Goal: Communication & Community: Participate in discussion

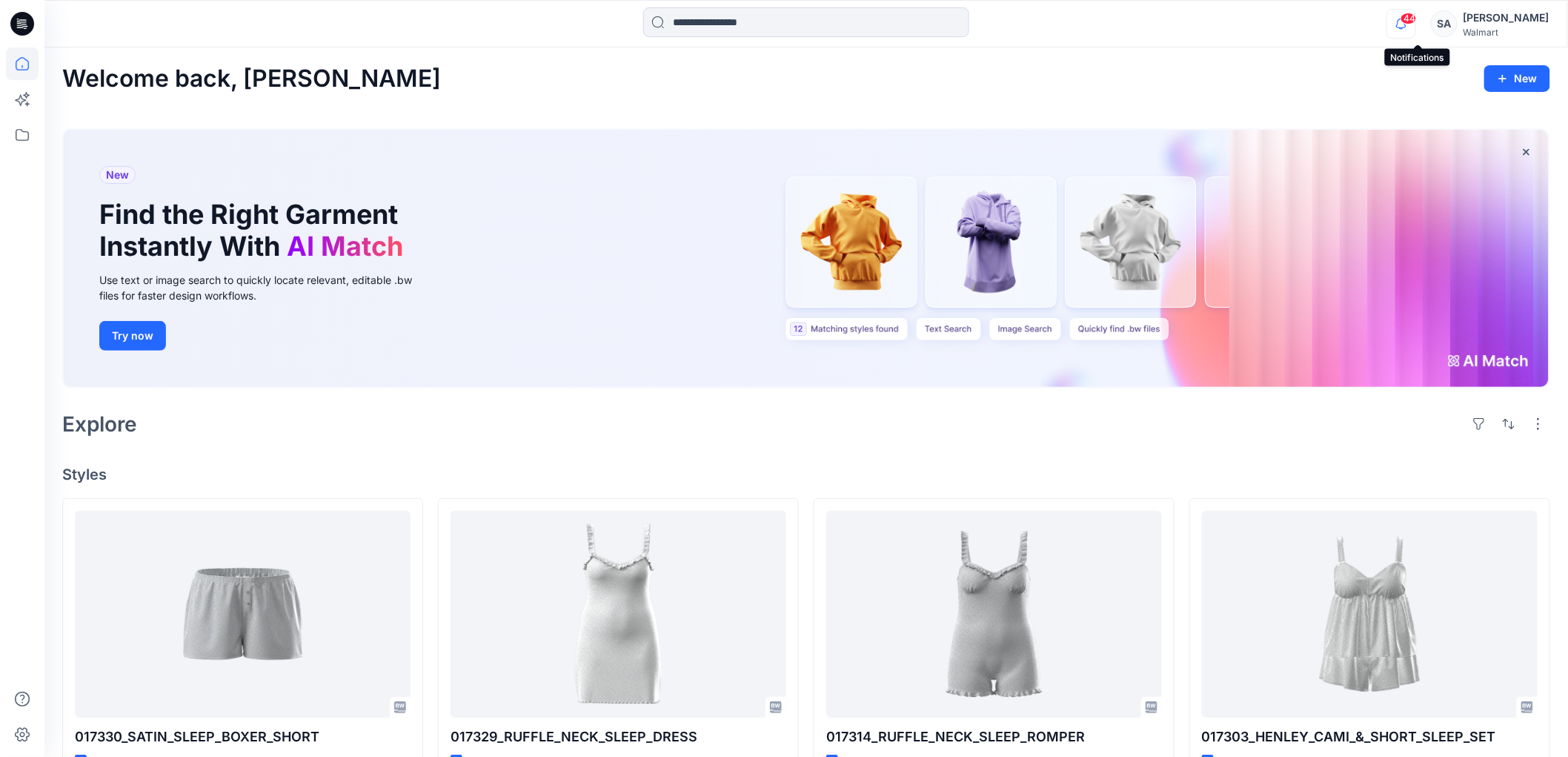
click at [1410, 23] on icon "button" at bounding box center [1402, 24] width 28 height 30
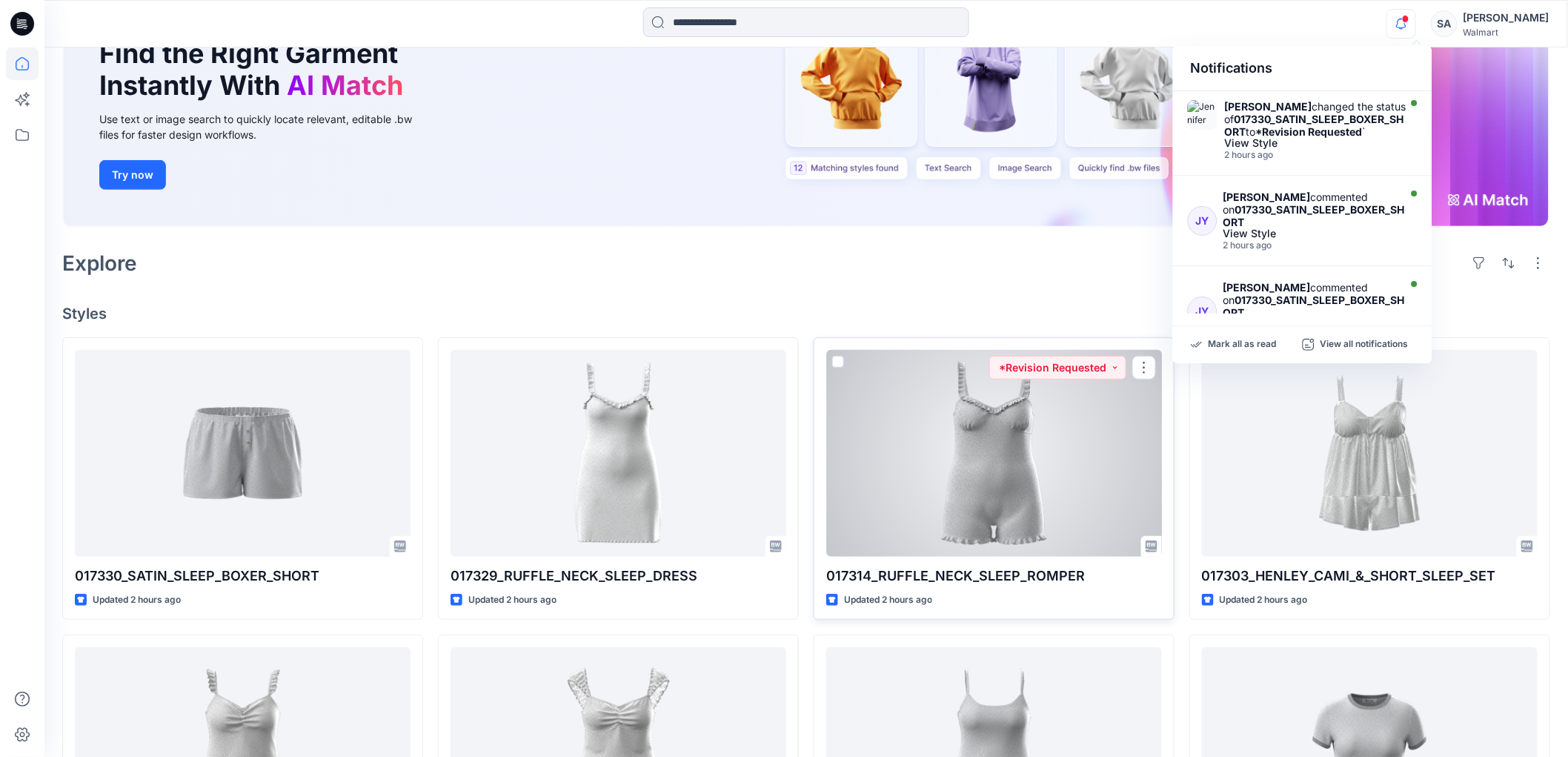
scroll to position [165, 0]
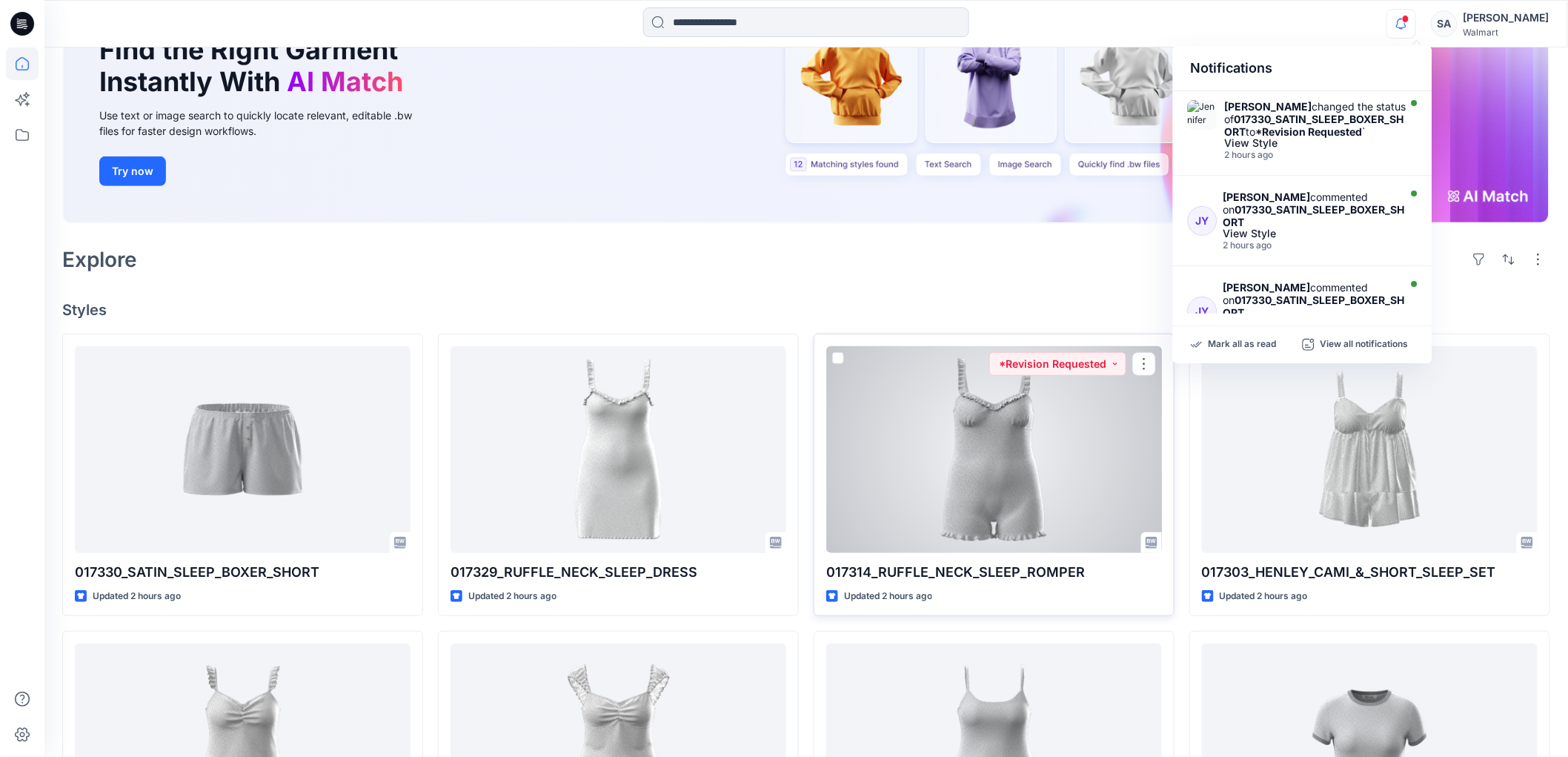
click at [1035, 439] on div at bounding box center [994, 449] width 336 height 206
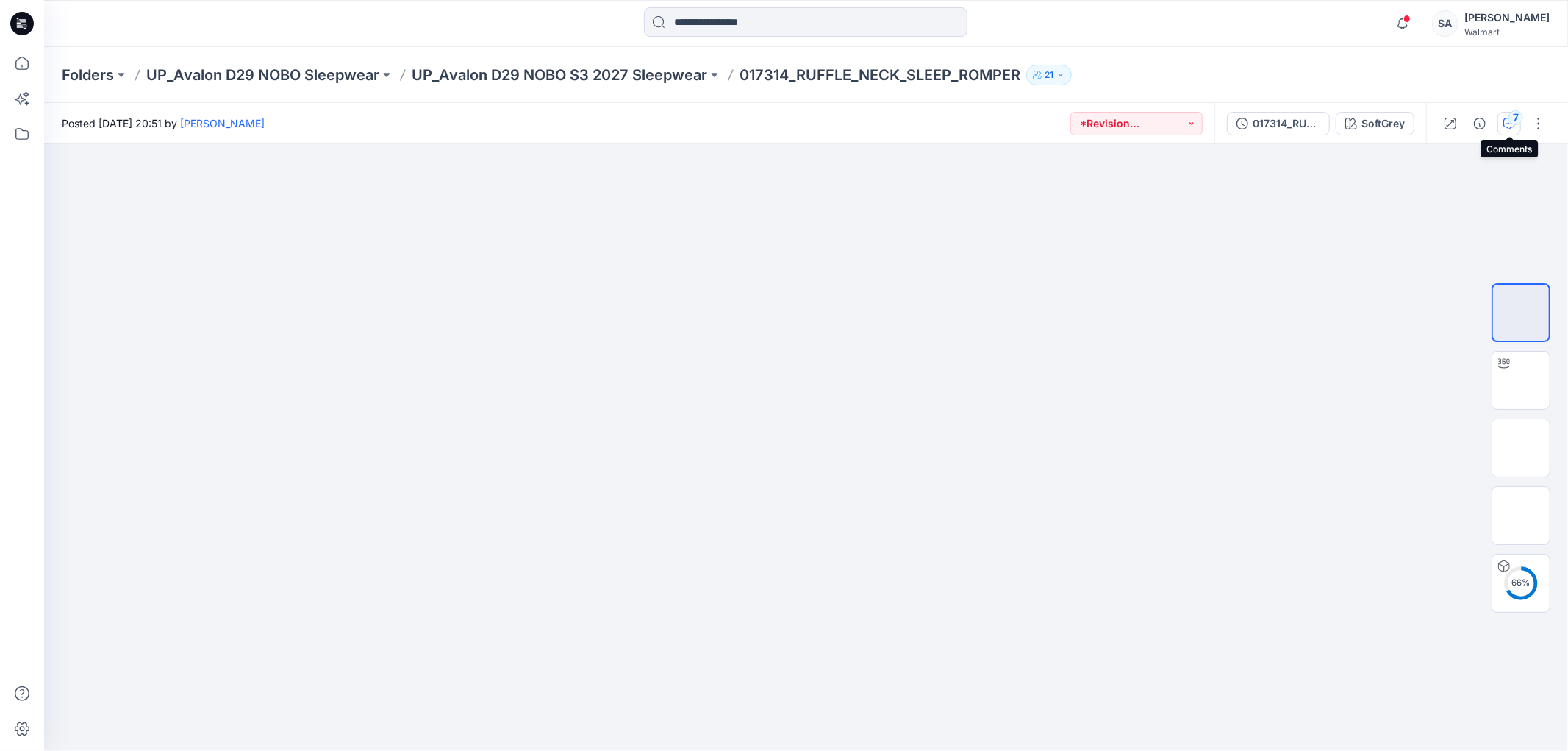
click at [1519, 114] on div "7" at bounding box center [1516, 118] width 15 height 15
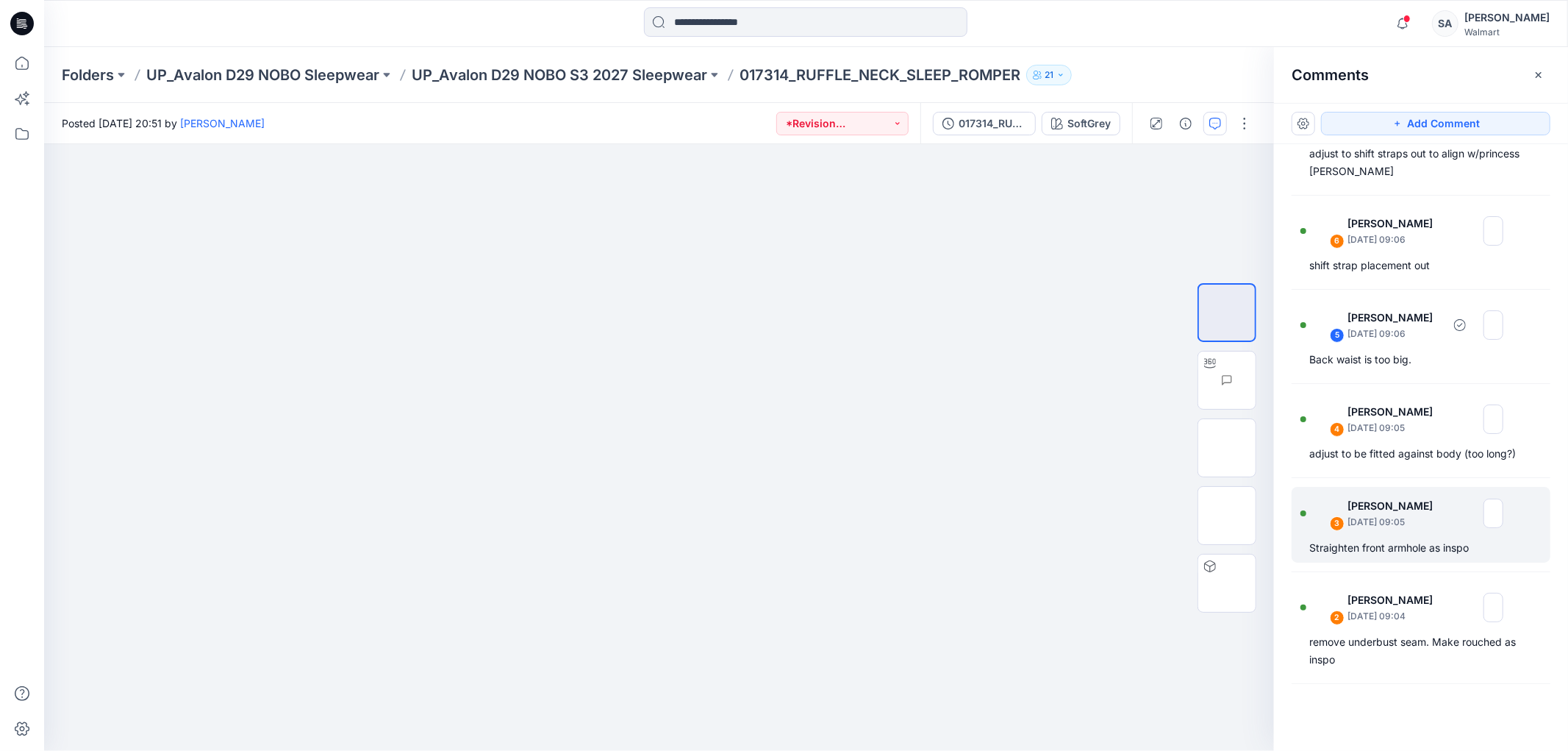
scroll to position [141, 0]
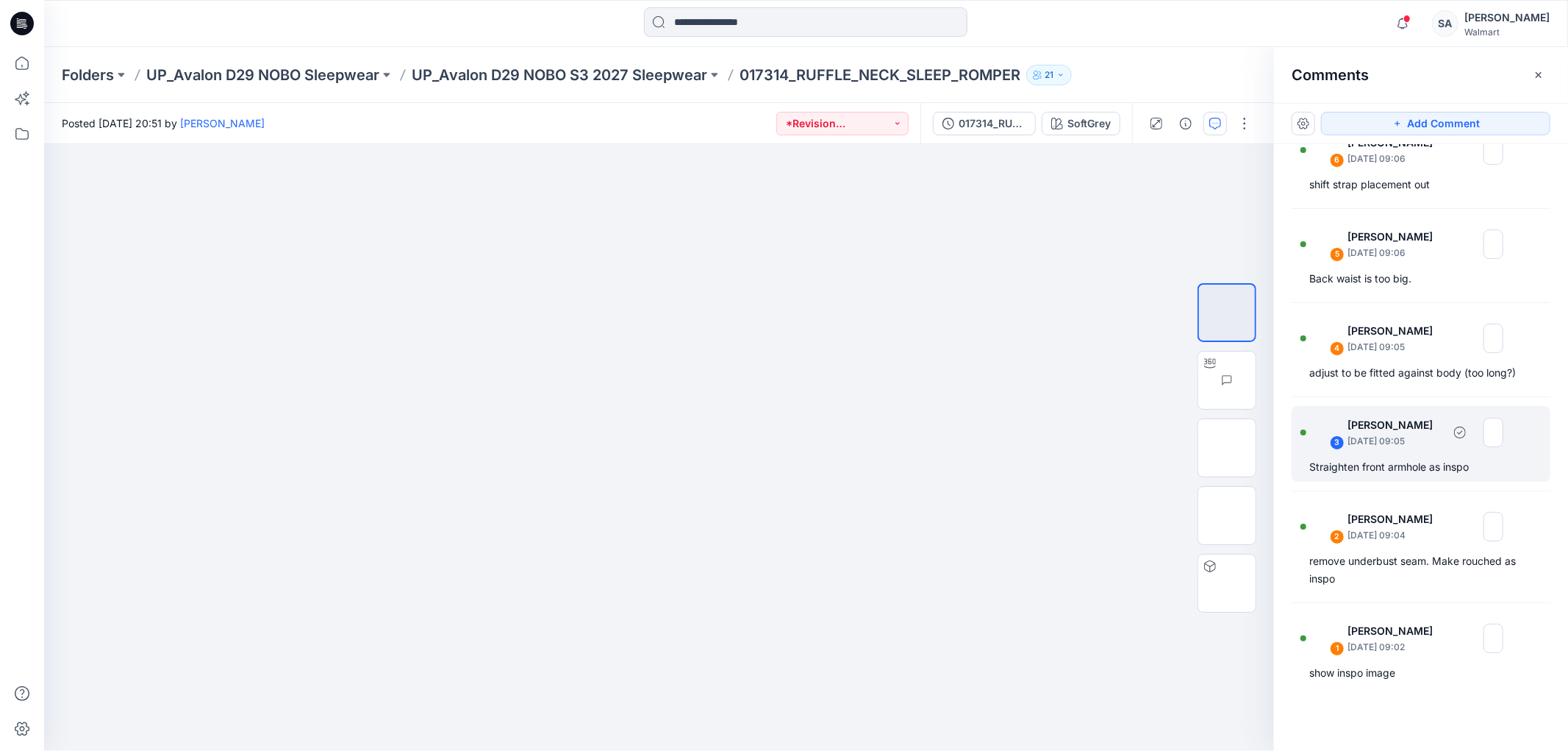
click at [1391, 469] on div "Straighten front armhole as inspo" at bounding box center [1421, 467] width 223 height 18
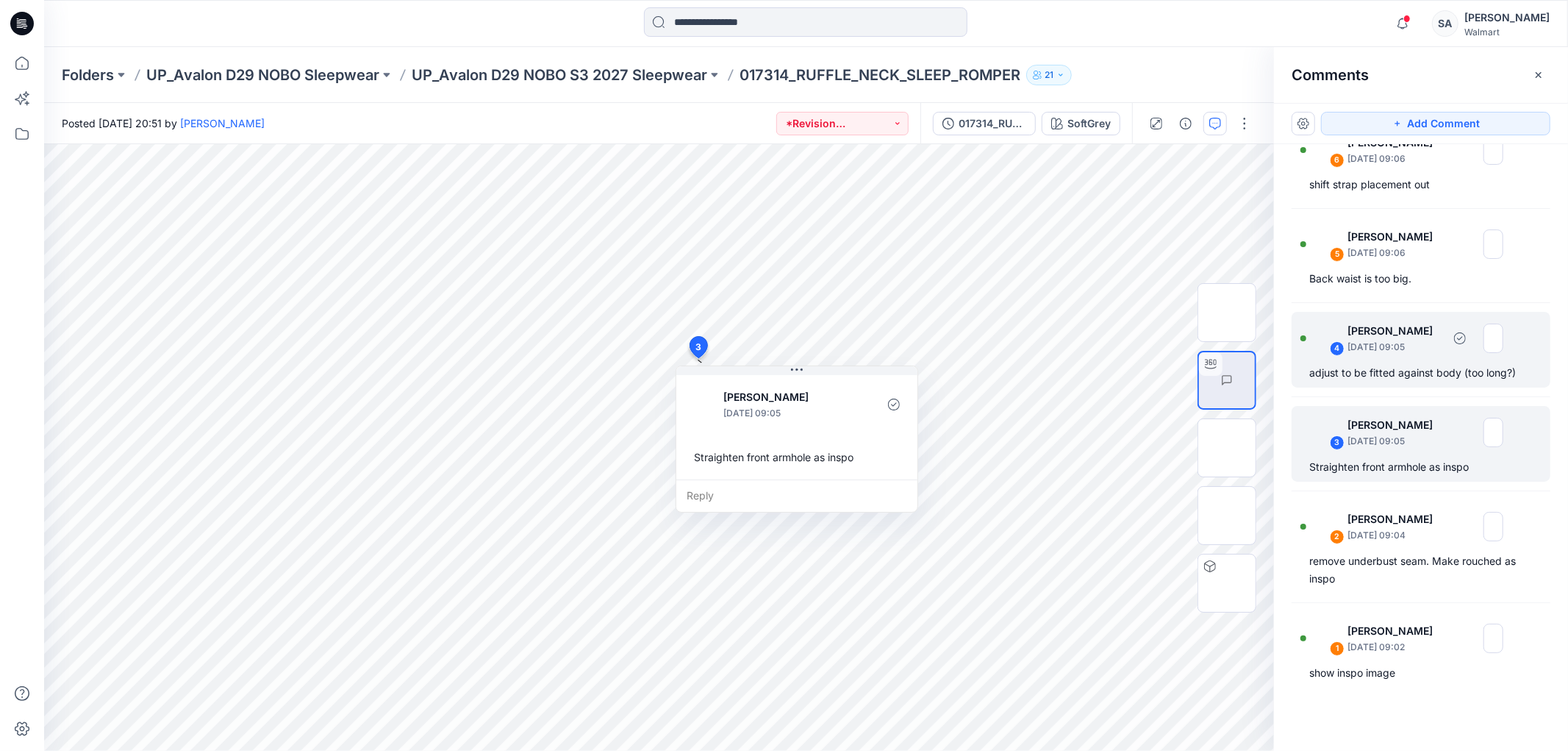
click at [1363, 359] on div "4 [PERSON_NAME] [DATE] 09:05 adjust to be fitted against body (too long?)" at bounding box center [1421, 349] width 259 height 75
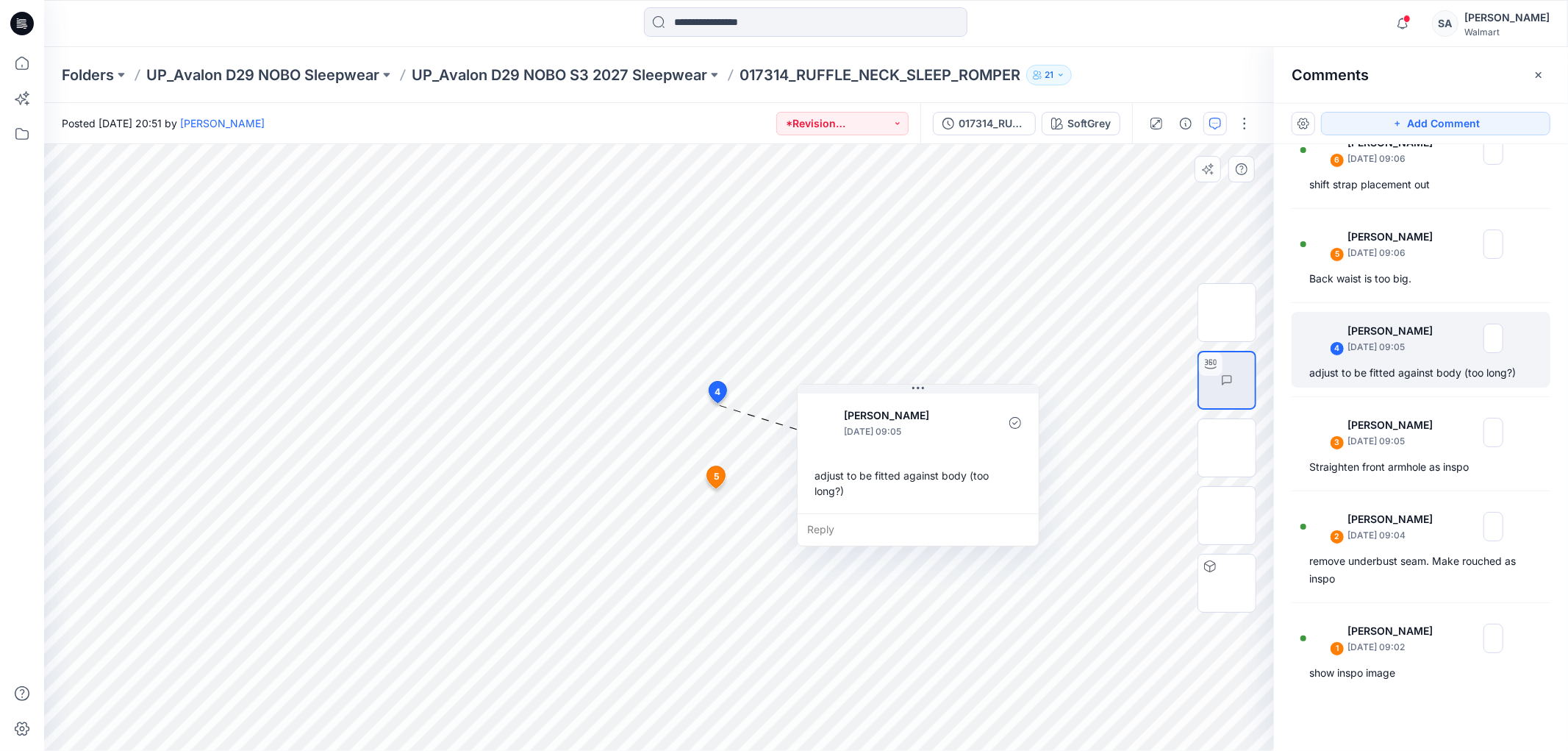
drag, startPoint x: 751, startPoint y: 425, endPoint x: 853, endPoint y: 398, distance: 105.5
click at [853, 398] on div "[PERSON_NAME] [DATE] 09:05 adjust to be fitted against body (too long?)" at bounding box center [919, 452] width 241 height 123
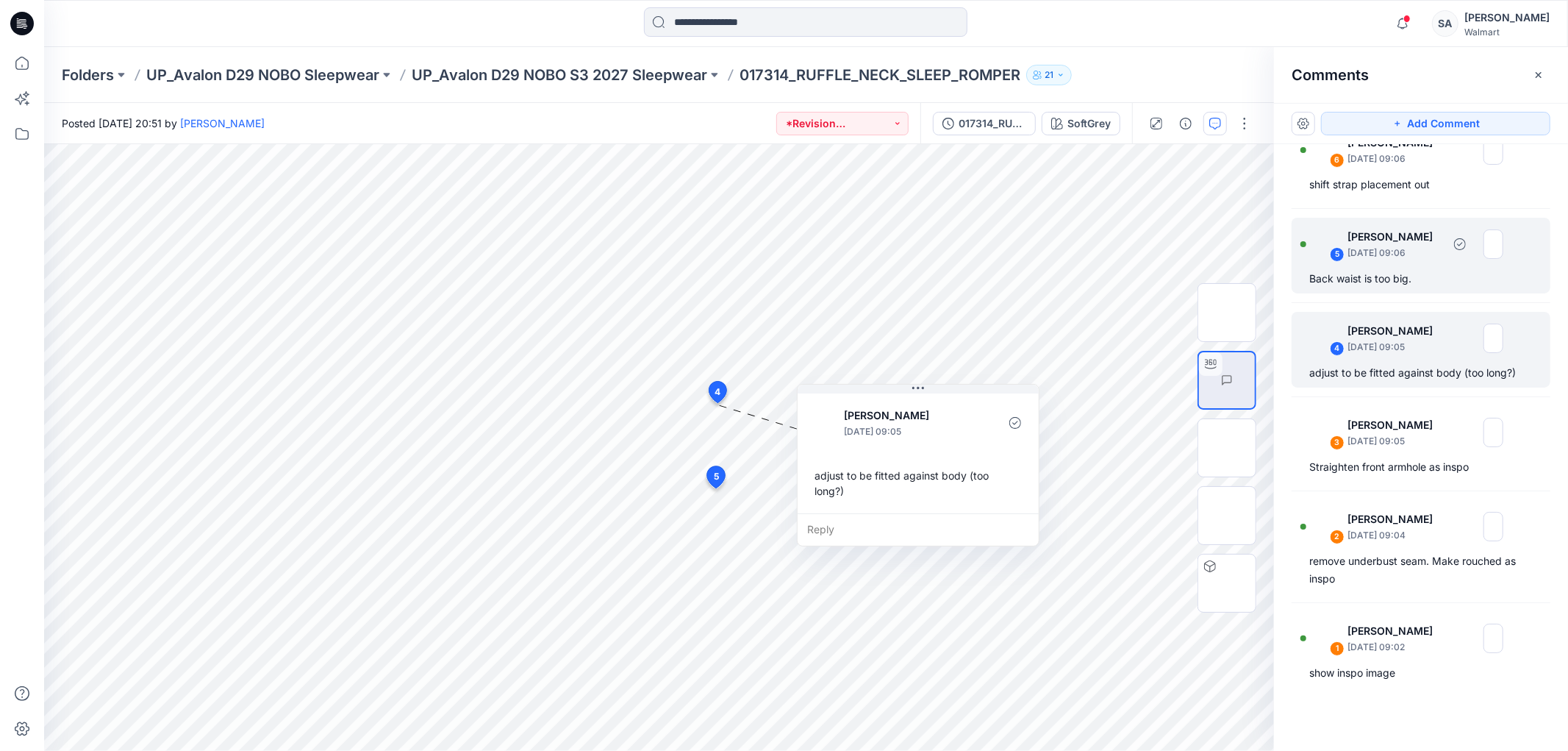
click at [1382, 290] on div "5 [PERSON_NAME] [DATE] 09:06 Back waist is too big." at bounding box center [1421, 255] width 259 height 75
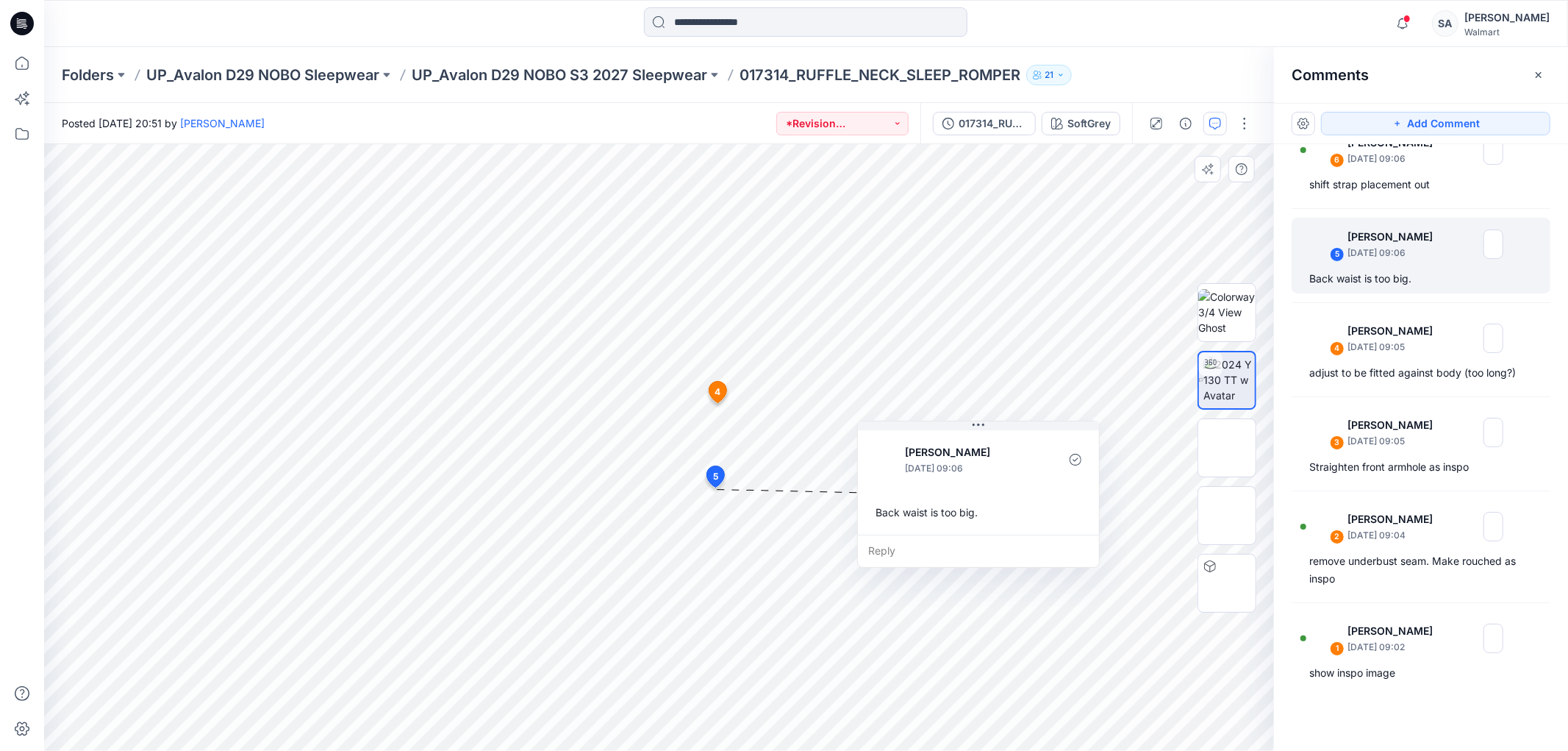
drag, startPoint x: 789, startPoint y: 513, endPoint x: 920, endPoint y: 450, distance: 145.4
click at [954, 439] on div "[PERSON_NAME] [DATE] 09:06" at bounding box center [978, 459] width 218 height 40
click at [718, 471] on span "5" at bounding box center [716, 476] width 5 height 13
click at [1429, 274] on div "Back waist is too big." at bounding box center [1421, 279] width 223 height 18
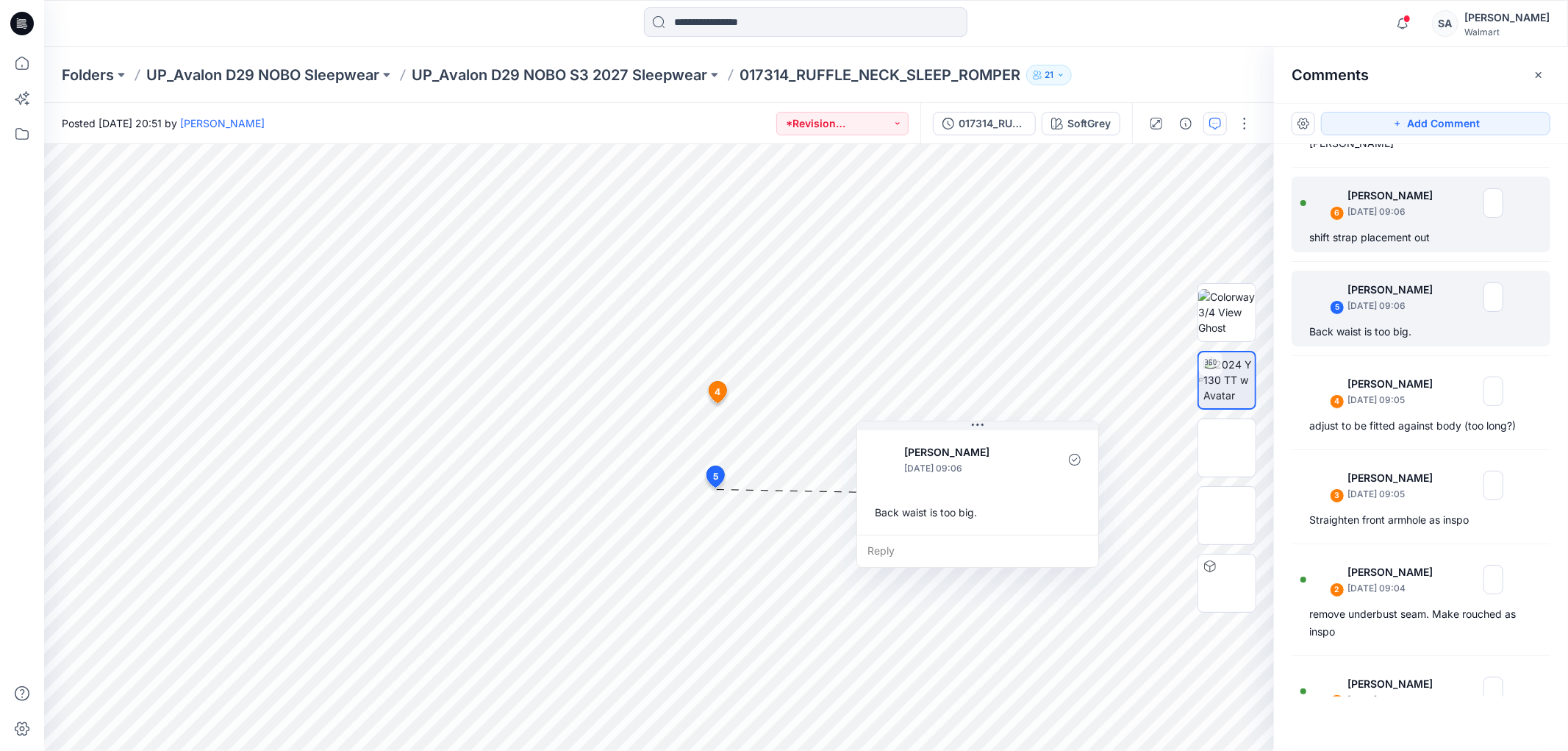
scroll to position [60, 0]
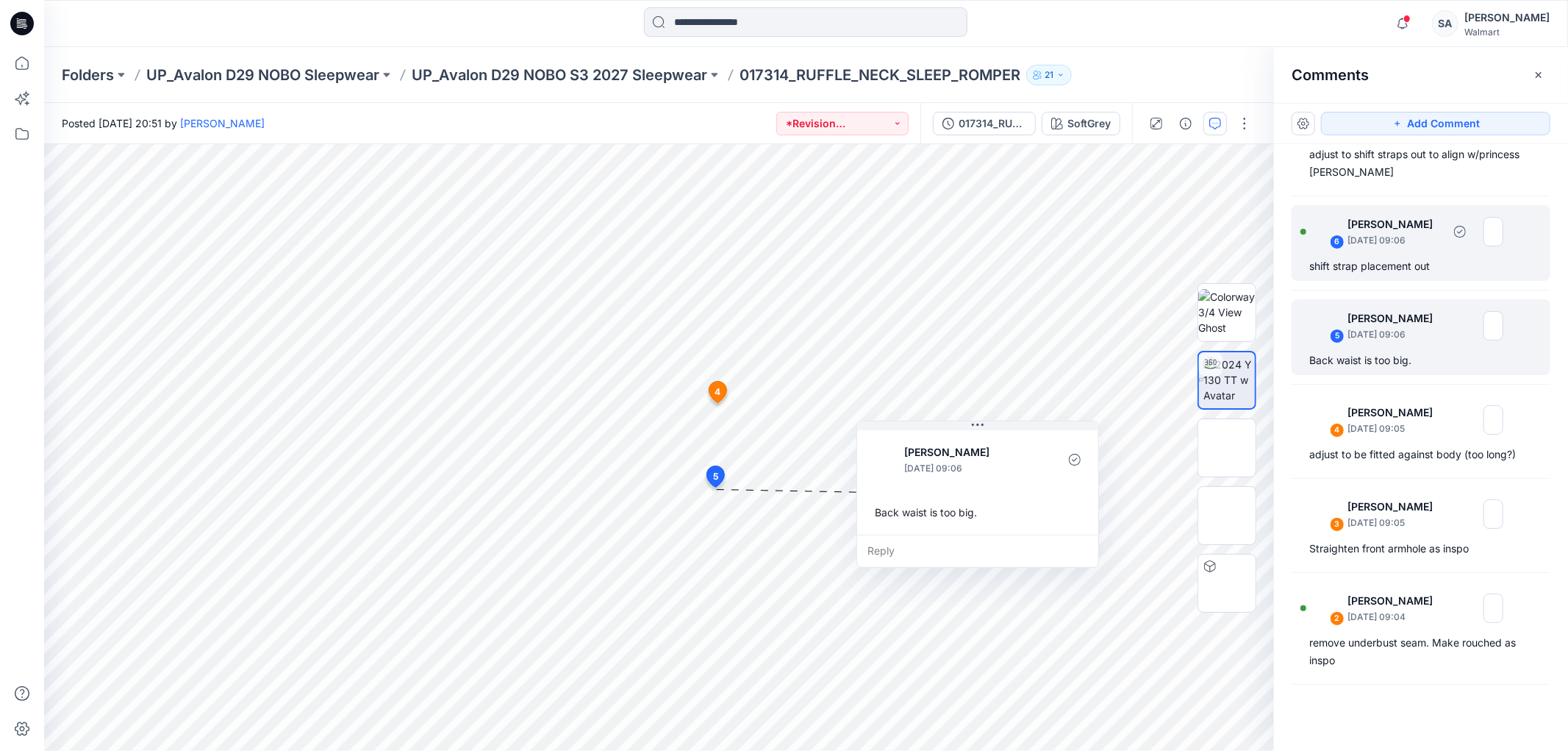
click at [1395, 239] on p "[DATE] 09:06" at bounding box center [1395, 240] width 95 height 15
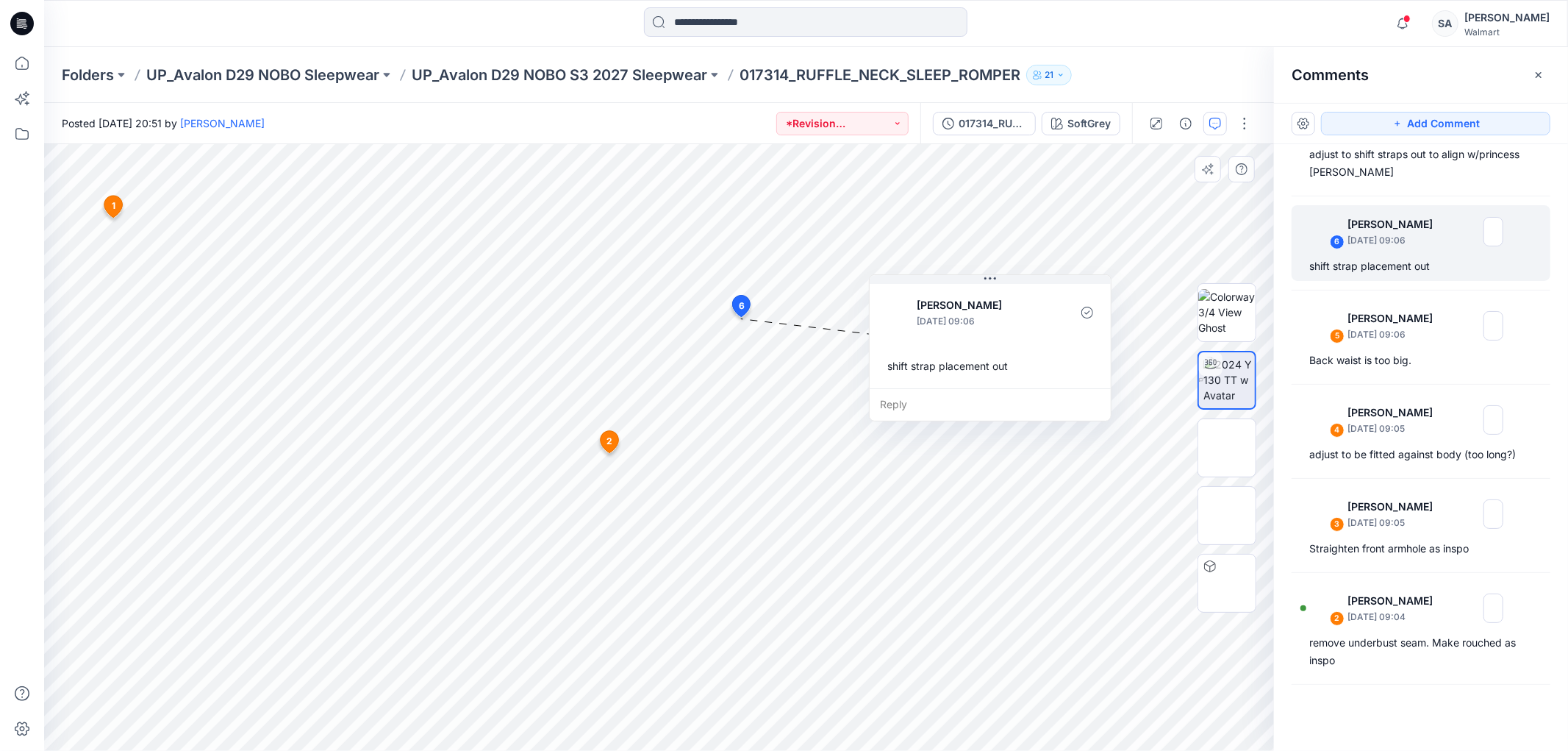
drag, startPoint x: 817, startPoint y: 342, endPoint x: 960, endPoint y: 294, distance: 150.8
click at [960, 294] on div "[PERSON_NAME] [DATE] 09:06" at bounding box center [990, 313] width 218 height 40
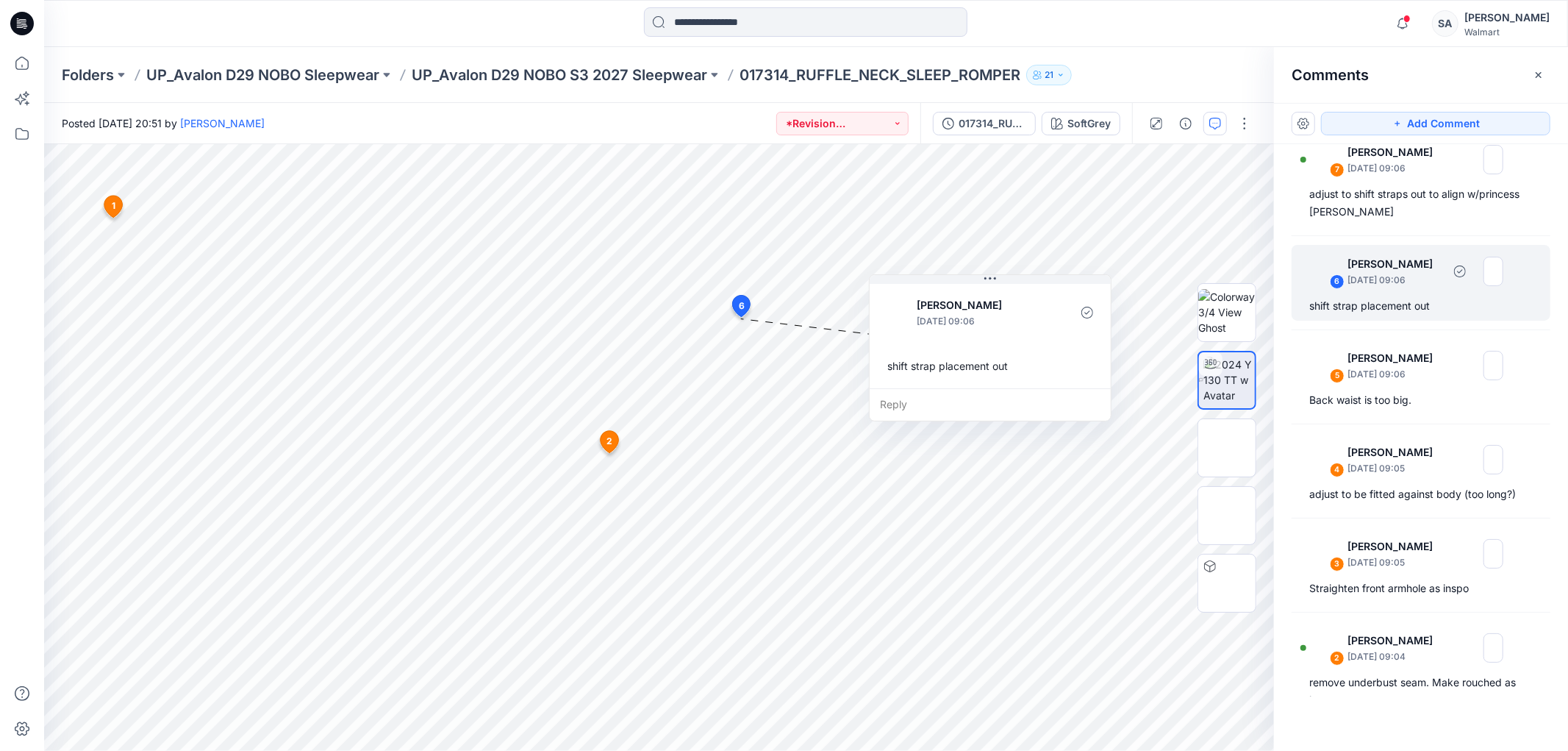
scroll to position [0, 0]
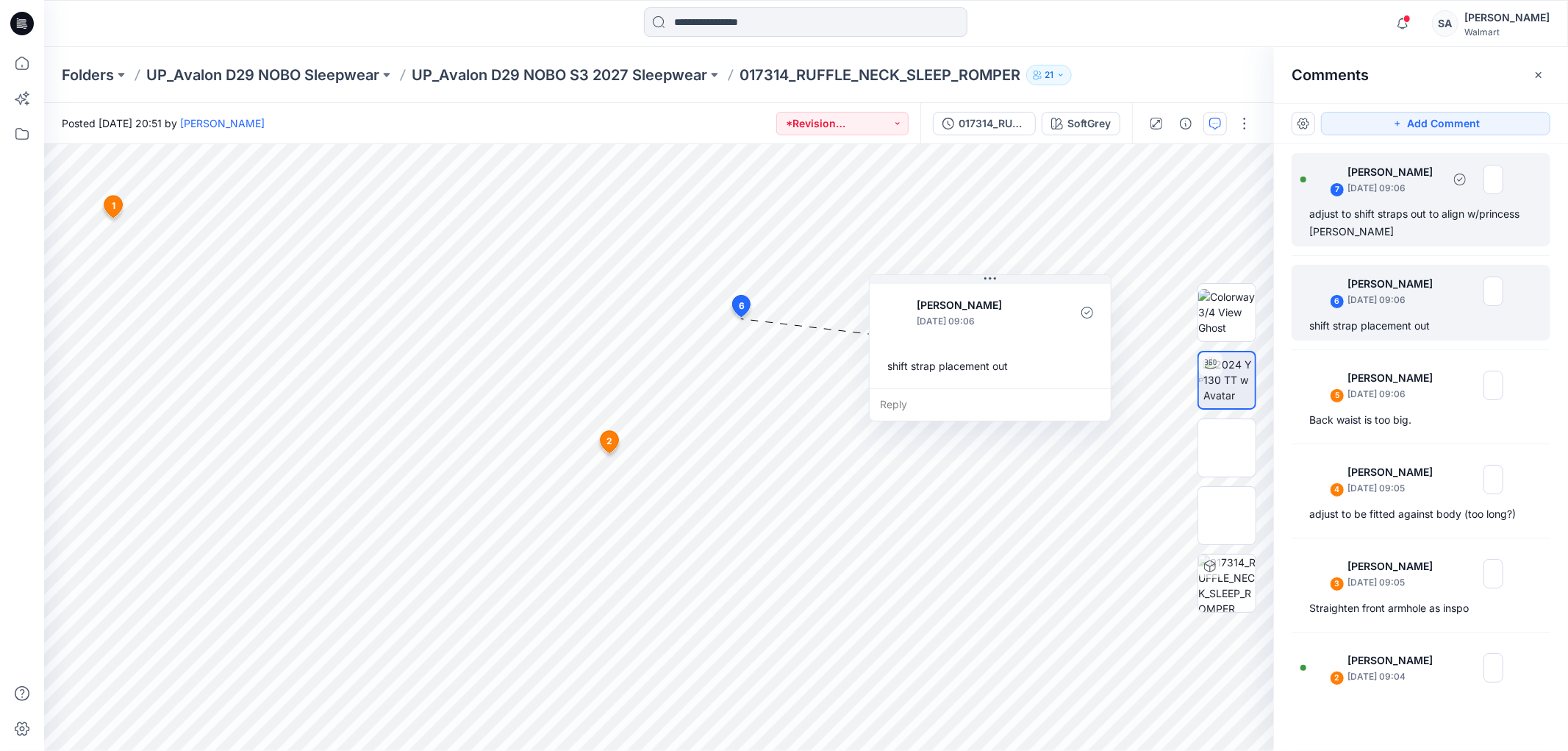
click at [1402, 222] on div "adjust to shift straps out to align w/princess [PERSON_NAME]" at bounding box center [1421, 223] width 223 height 35
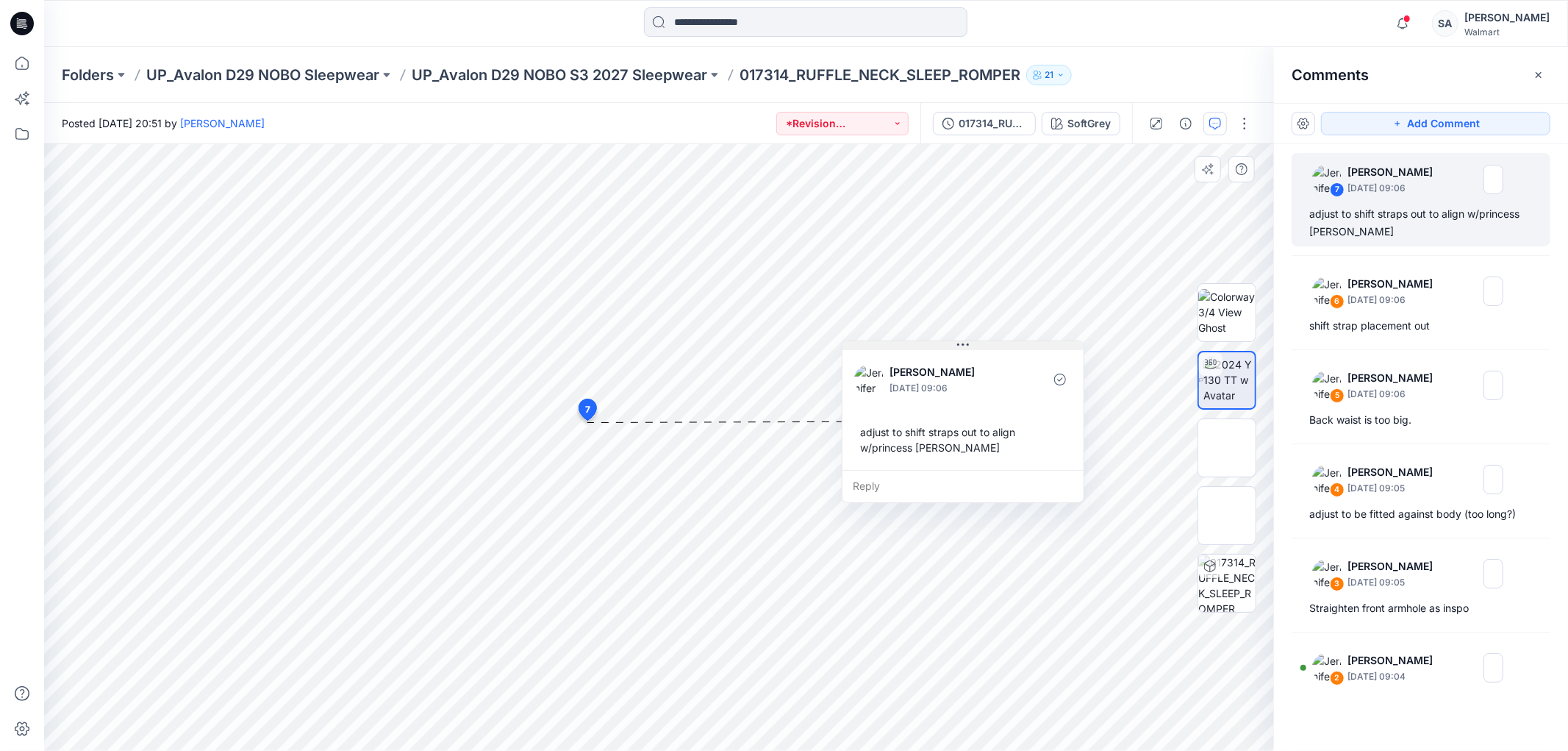
drag, startPoint x: 709, startPoint y: 436, endPoint x: 987, endPoint y: 348, distance: 291.6
click at [987, 348] on button at bounding box center [963, 346] width 241 height 9
click at [1401, 660] on p "[PERSON_NAME]" at bounding box center [1395, 661] width 95 height 18
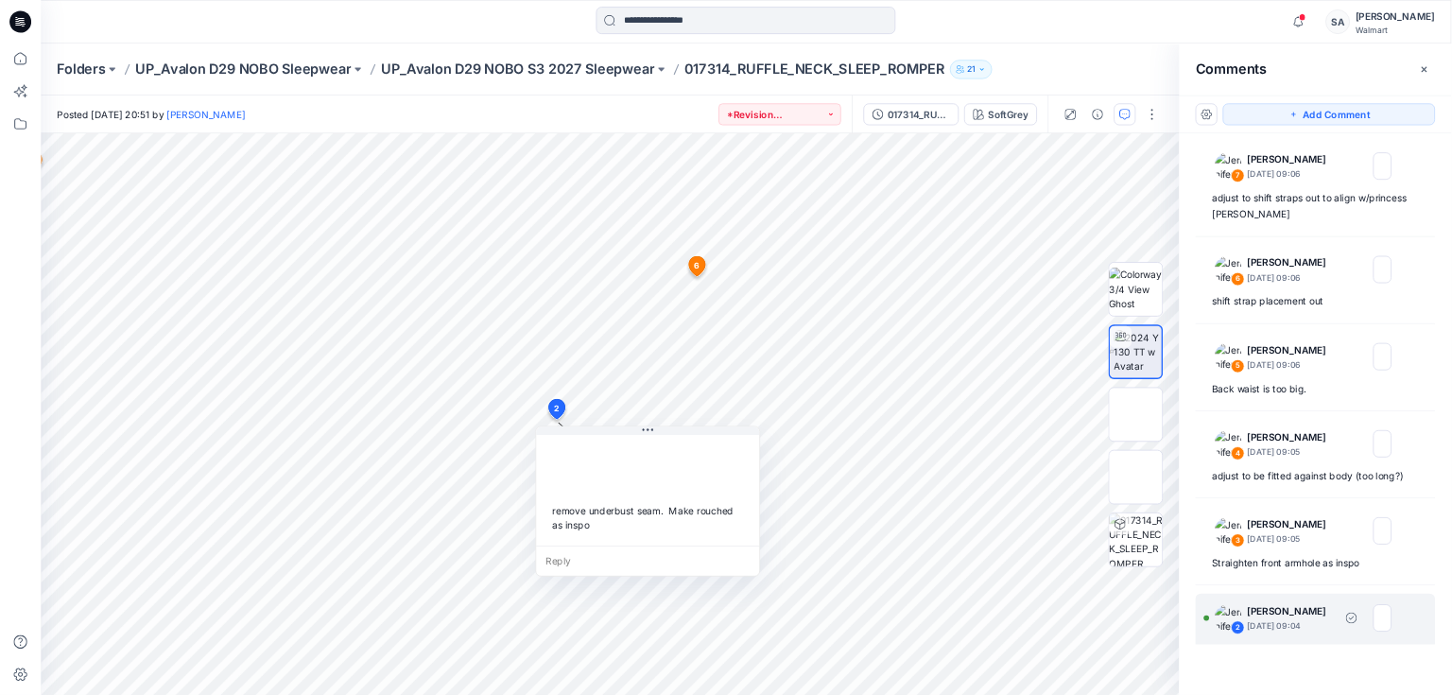
scroll to position [49, 0]
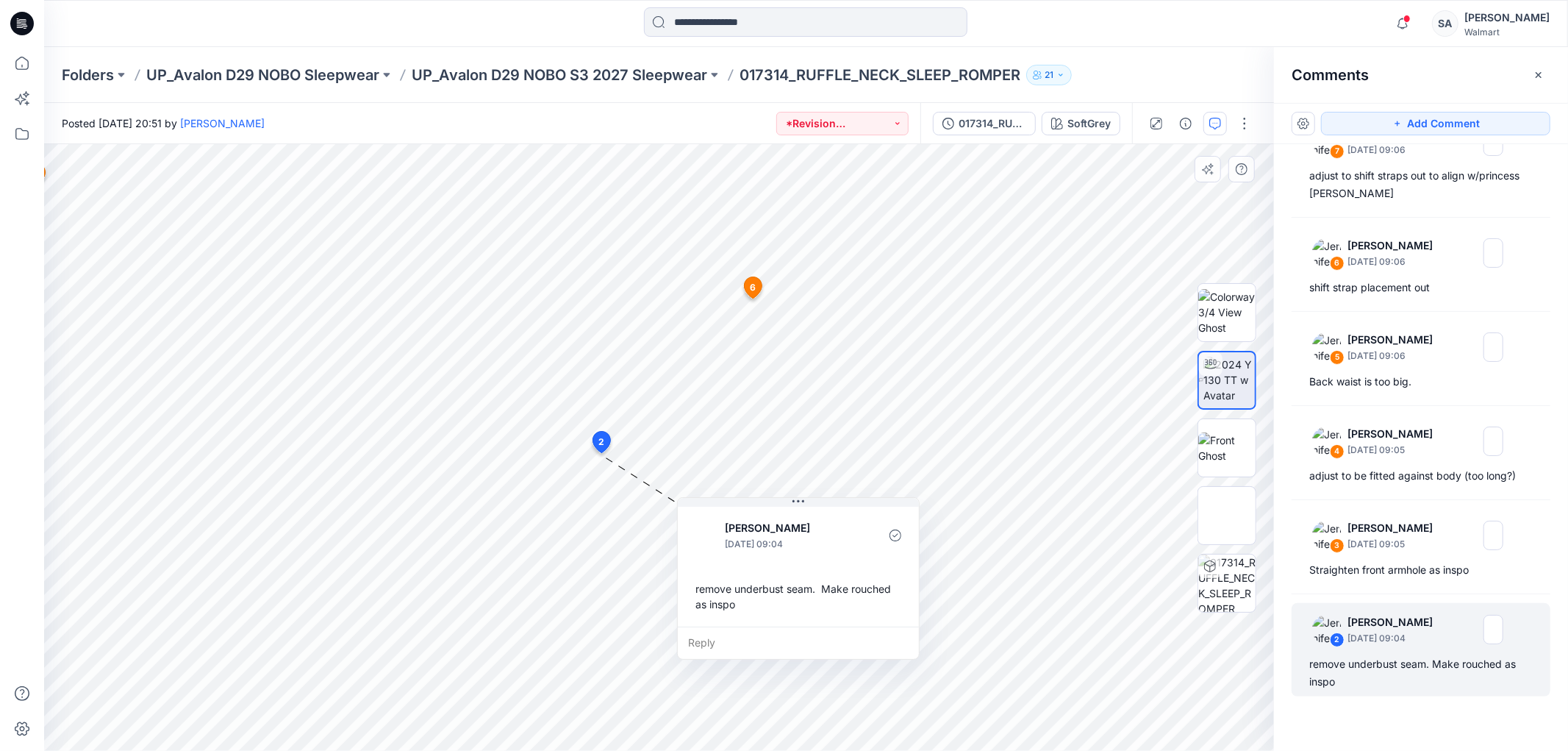
drag, startPoint x: 659, startPoint y: 479, endPoint x: 708, endPoint y: 558, distance: 93.0
click at [756, 516] on div "[PERSON_NAME] [DATE] 09:04" at bounding box center [799, 536] width 218 height 40
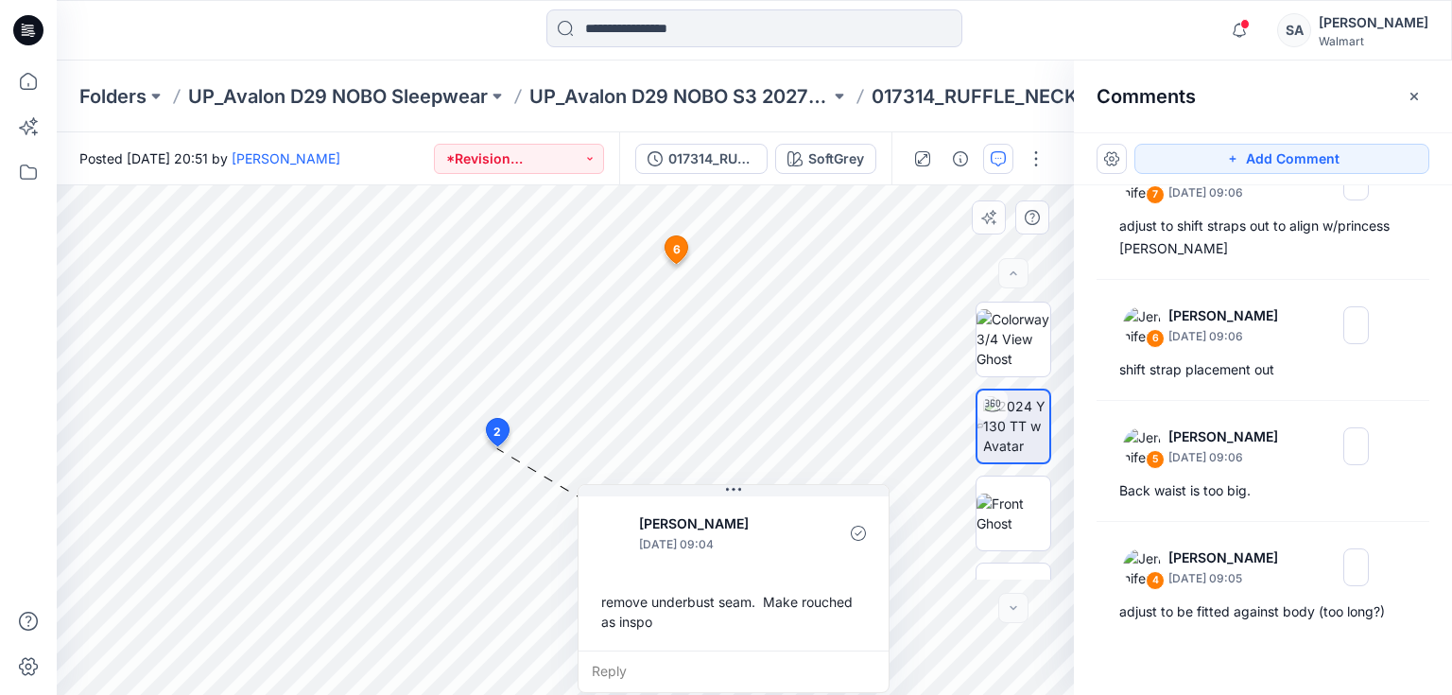
drag, startPoint x: 579, startPoint y: 463, endPoint x: 689, endPoint y: 525, distance: 125.7
click at [689, 525] on div "[PERSON_NAME] [DATE] 09:04 remove underbust seam. Make rouched as inspo Reply" at bounding box center [734, 588] width 312 height 209
